Goal: Find specific page/section: Find specific page/section

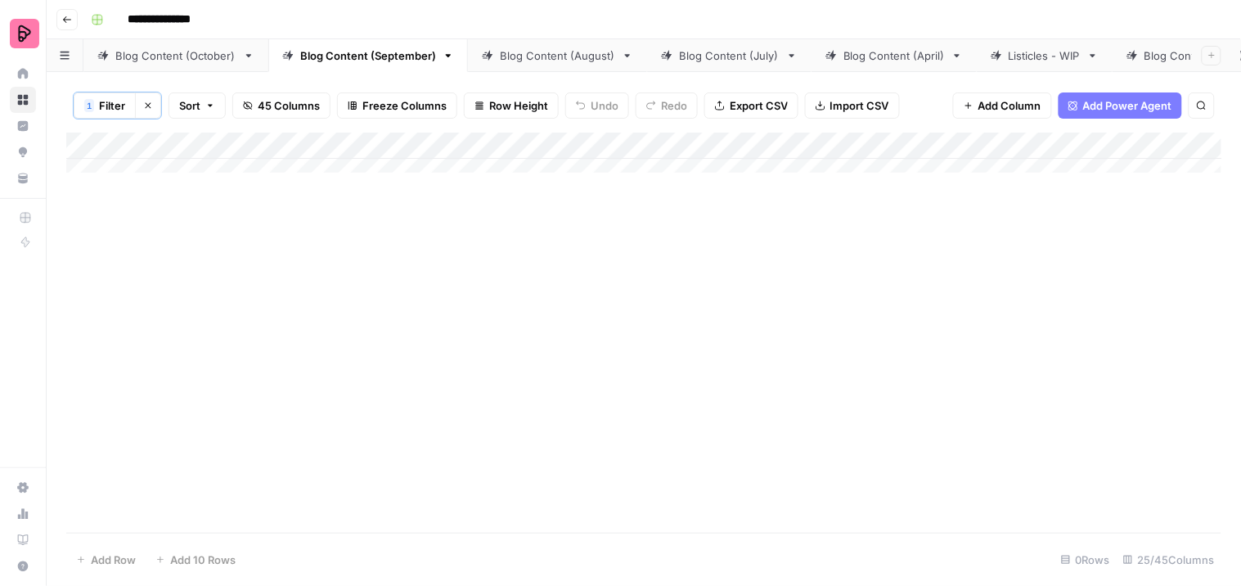
click at [169, 52] on div "Blog Content (October)" at bounding box center [175, 55] width 121 height 16
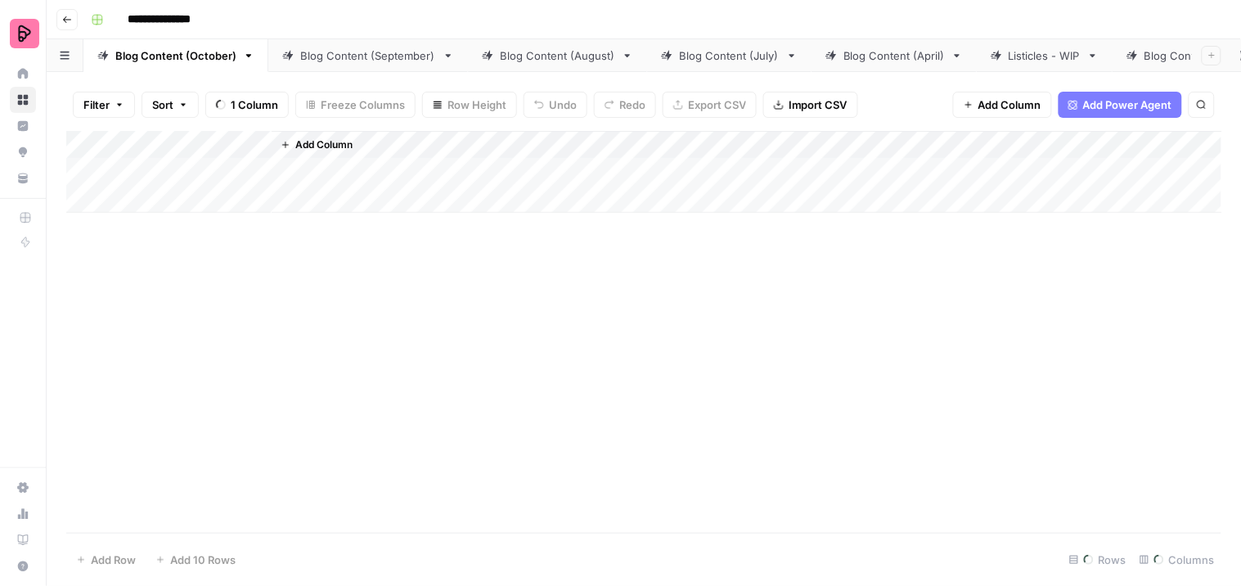
click at [369, 55] on div "Blog Content (September)" at bounding box center [368, 55] width 136 height 16
click at [200, 52] on div "Blog Content (October)" at bounding box center [175, 55] width 121 height 16
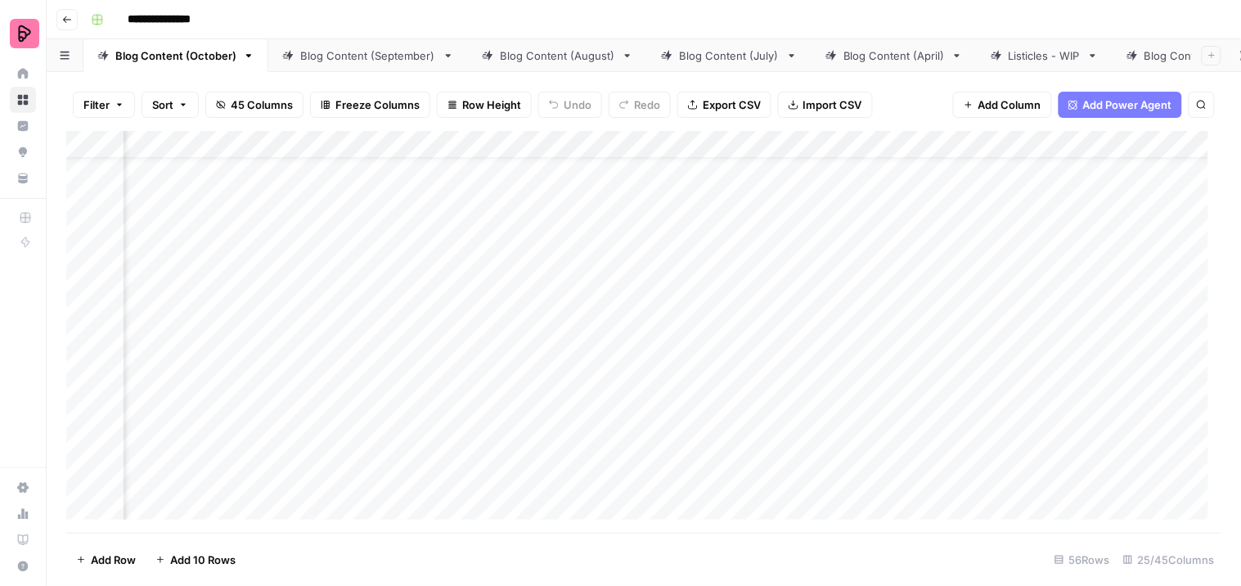
scroll to position [0, 795]
